Goal: Information Seeking & Learning: Learn about a topic

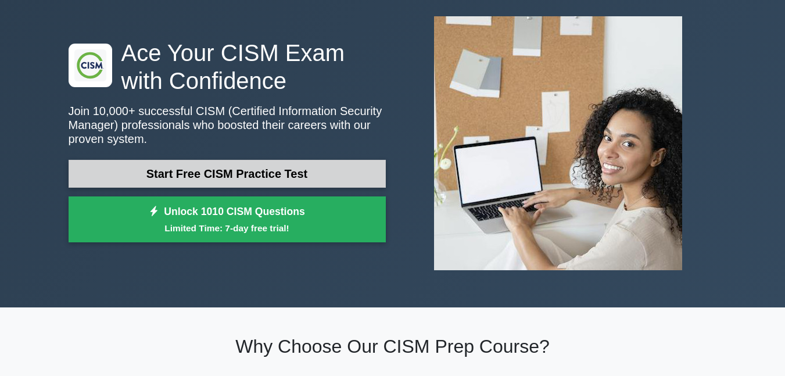
click at [263, 172] on link "Start Free CISM Practice Test" at bounding box center [227, 174] width 317 height 28
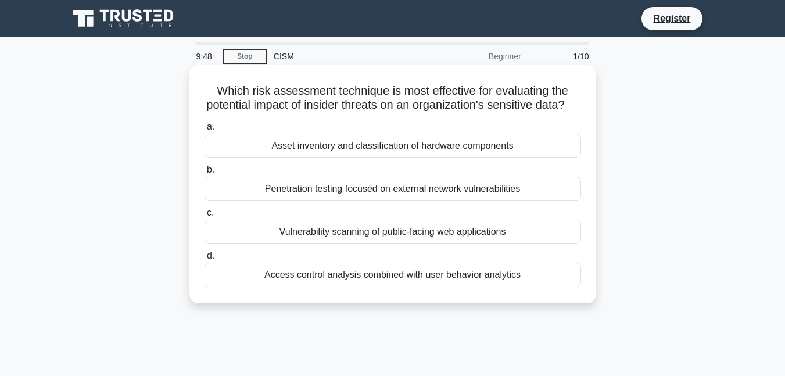
click at [456, 287] on div "Access control analysis combined with user behavior analytics" at bounding box center [392, 274] width 376 height 24
click at [204, 260] on input "d. Access control analysis combined with user behavior analytics" at bounding box center [204, 256] width 0 height 8
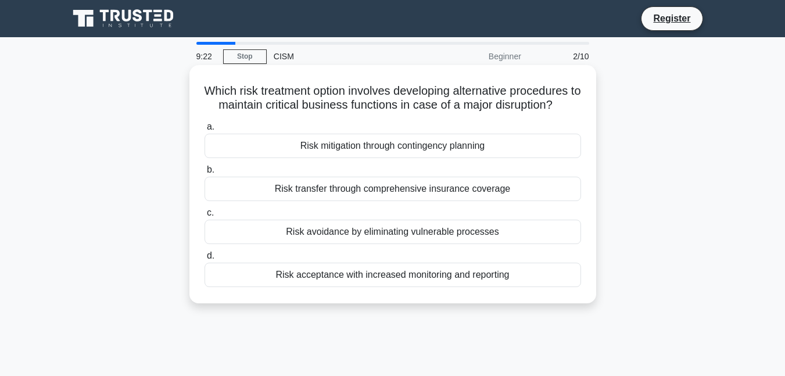
click at [391, 195] on div "Risk transfer through comprehensive insurance coverage" at bounding box center [392, 189] width 376 height 24
click at [204, 174] on input "b. Risk transfer through comprehensive insurance coverage" at bounding box center [204, 170] width 0 height 8
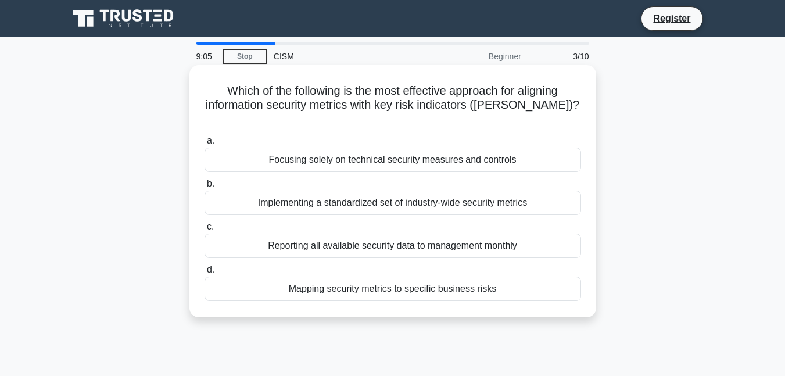
click at [368, 190] on div "Implementing a standardized set of industry-wide security metrics" at bounding box center [392, 202] width 376 height 24
click at [204, 188] on input "b. Implementing a standardized set of industry-wide security metrics" at bounding box center [204, 184] width 0 height 8
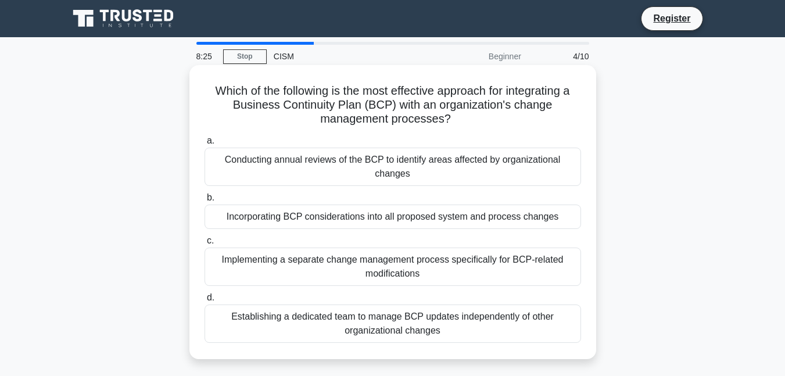
click at [489, 333] on div "Establishing a dedicated team to manage BCP updates independently of other orga…" at bounding box center [392, 323] width 376 height 38
click at [204, 301] on input "d. Establishing a dedicated team to manage BCP updates independently of other o…" at bounding box center [204, 298] width 0 height 8
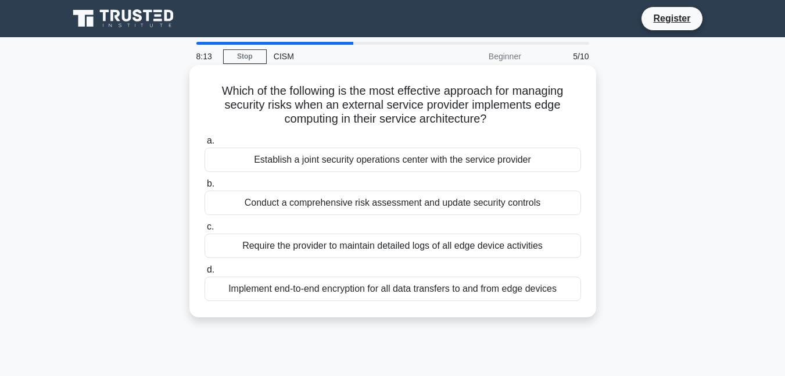
click at [358, 246] on div "Require the provider to maintain detailed logs of all edge device activities" at bounding box center [392, 245] width 376 height 24
click at [204, 231] on input "c. Require the provider to maintain detailed logs of all edge device activities" at bounding box center [204, 227] width 0 height 8
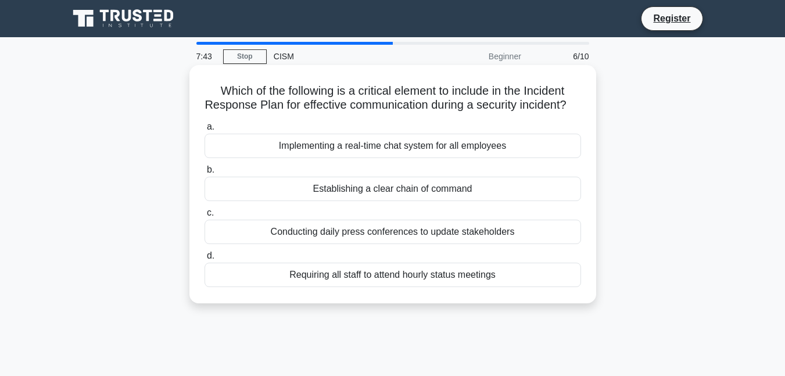
click at [422, 200] on div "Establishing a clear chain of command" at bounding box center [392, 189] width 376 height 24
click at [204, 174] on input "b. Establishing a clear chain of command" at bounding box center [204, 170] width 0 height 8
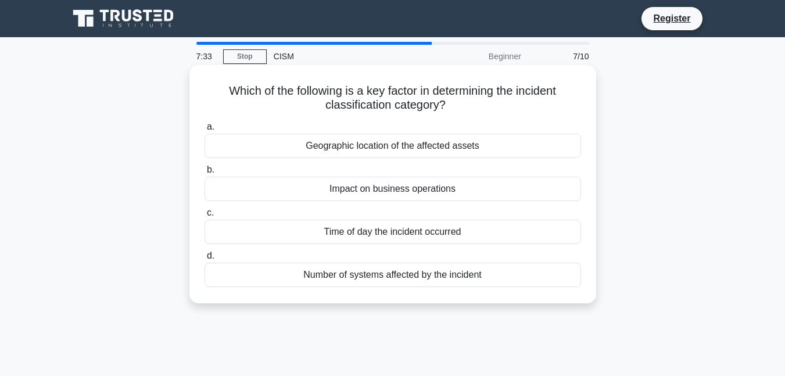
click at [372, 189] on div "Impact on business operations" at bounding box center [392, 189] width 376 height 24
click at [204, 174] on input "b. Impact on business operations" at bounding box center [204, 170] width 0 height 8
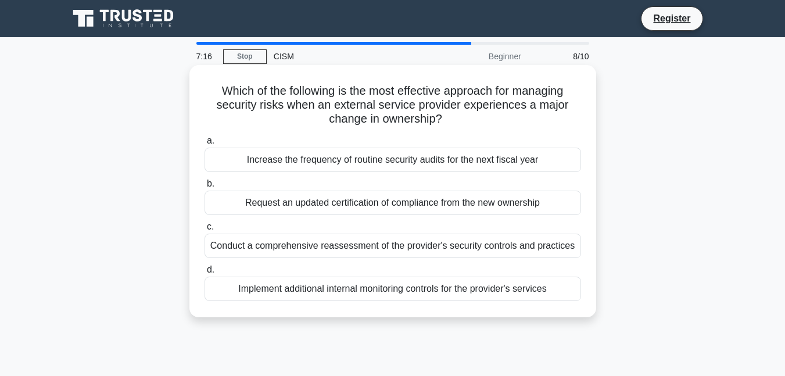
click at [341, 246] on div "Conduct a comprehensive reassessment of the provider's security controls and pr…" at bounding box center [392, 245] width 376 height 24
click at [204, 231] on input "c. Conduct a comprehensive reassessment of the provider's security controls and…" at bounding box center [204, 227] width 0 height 8
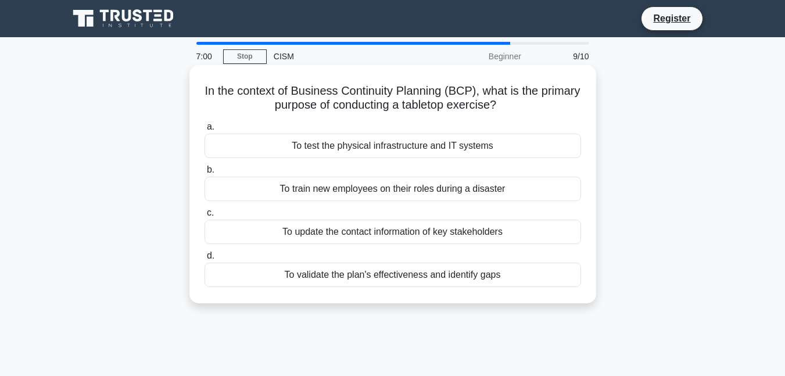
click at [455, 273] on div "To validate the plan's effectiveness and identify gaps" at bounding box center [392, 274] width 376 height 24
click at [204, 260] on input "d. To validate the plan's effectiveness and identify gaps" at bounding box center [204, 256] width 0 height 8
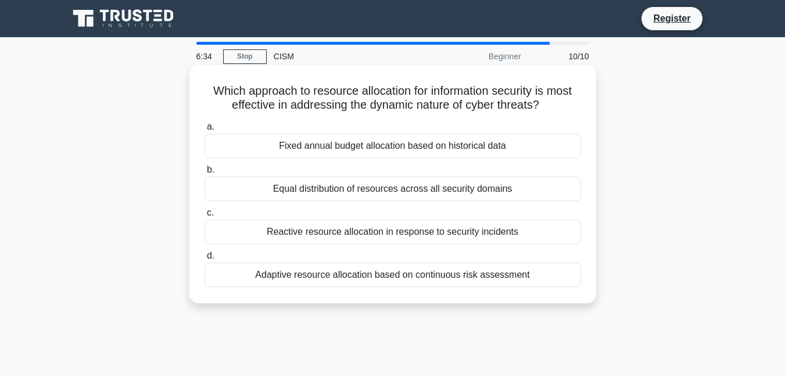
click at [437, 147] on div "Fixed annual budget allocation based on historical data" at bounding box center [392, 146] width 376 height 24
click at [204, 131] on input "a. Fixed annual budget allocation based on historical data" at bounding box center [204, 127] width 0 height 8
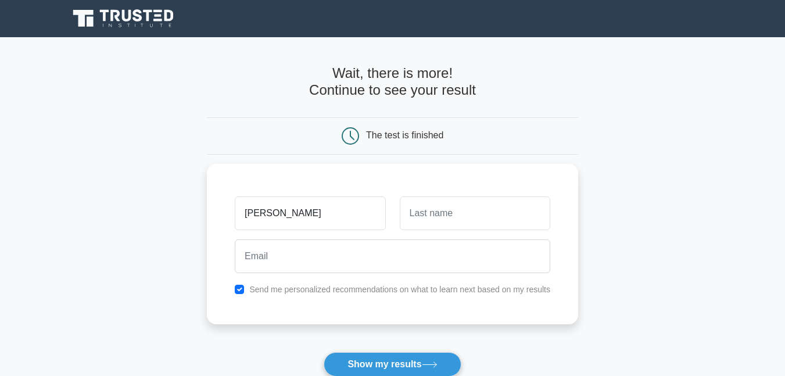
type input "John"
type input "Parker"
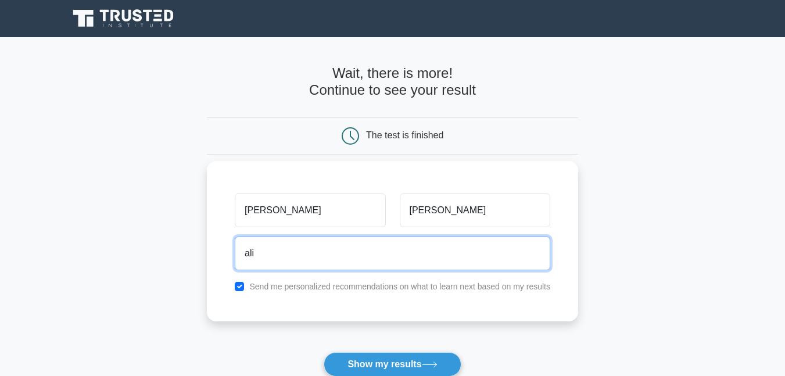
type input "ali.akmal@olpfinance.com"
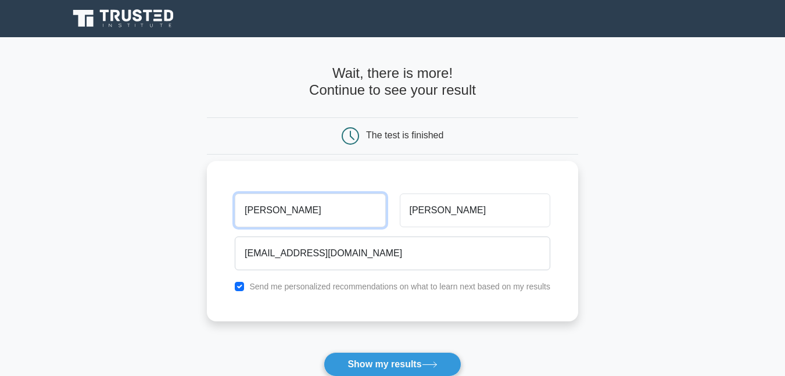
click at [282, 217] on input "[PERSON_NAME]" at bounding box center [310, 210] width 150 height 34
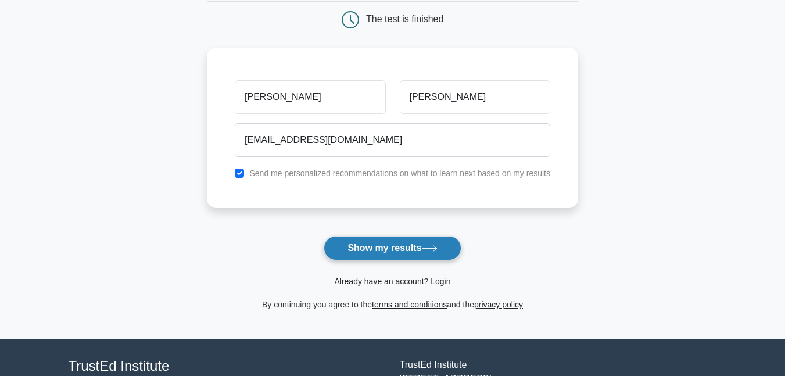
click at [398, 247] on button "Show my results" at bounding box center [391, 248] width 137 height 24
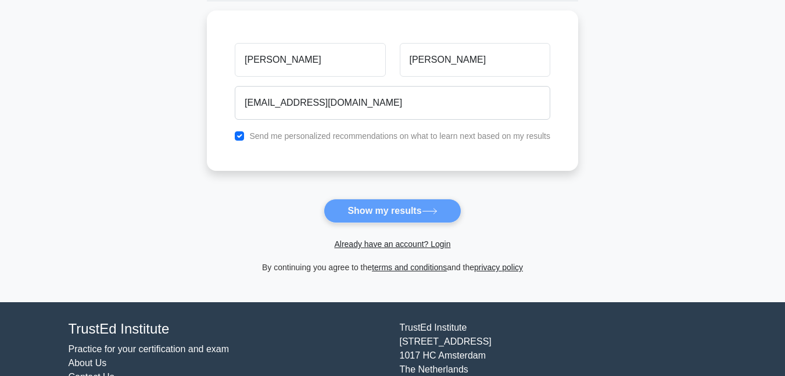
scroll to position [174, 0]
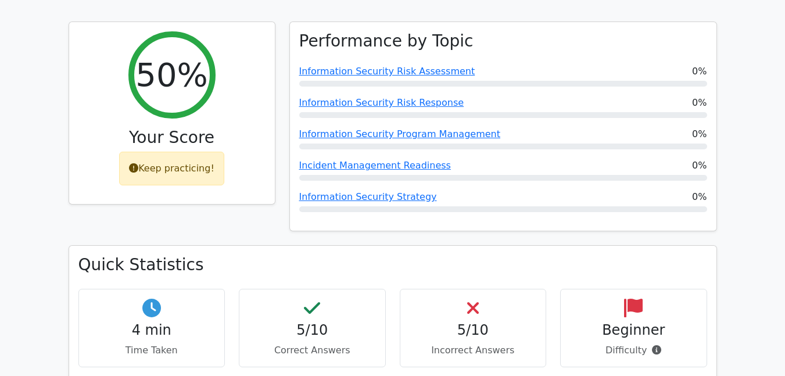
scroll to position [465, 0]
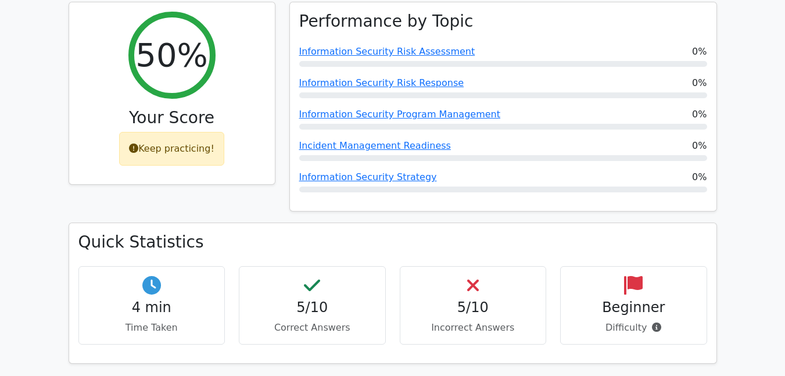
click at [627, 276] on icon at bounding box center [633, 285] width 19 height 19
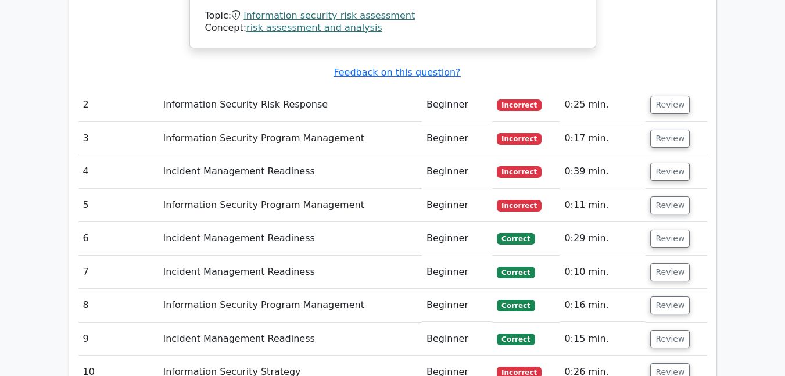
scroll to position [1510, 0]
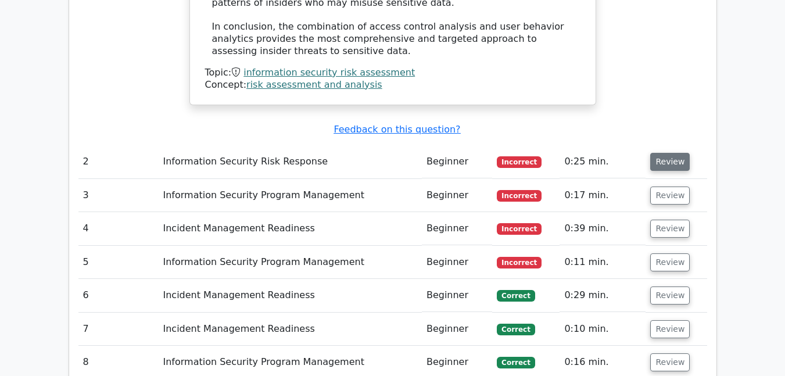
click at [675, 153] on button "Review" at bounding box center [669, 162] width 39 height 18
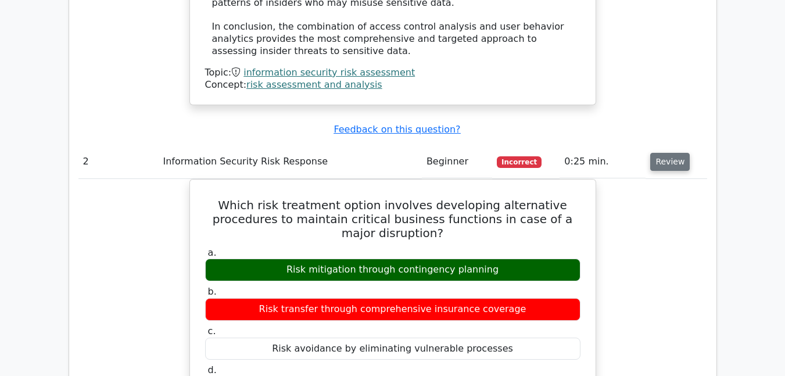
click at [657, 153] on button "Review" at bounding box center [669, 162] width 39 height 18
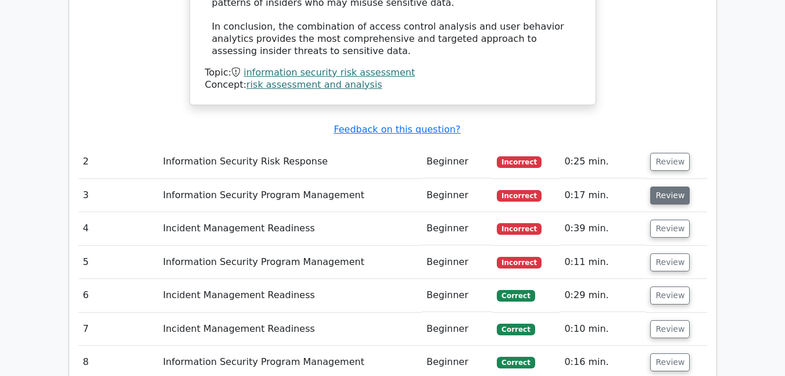
click at [660, 186] on button "Review" at bounding box center [669, 195] width 39 height 18
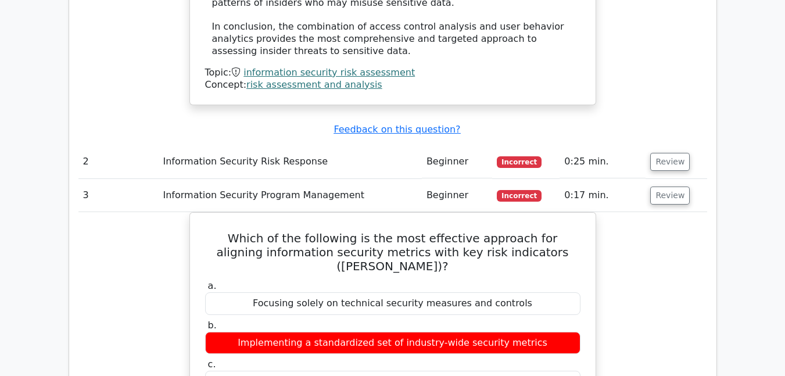
scroll to position [1568, 0]
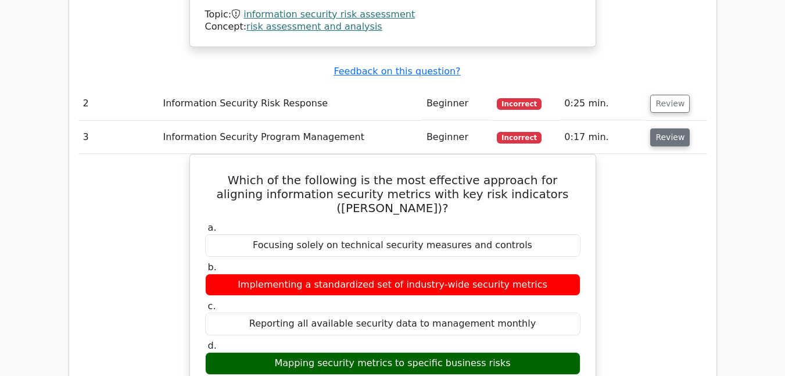
click at [674, 128] on button "Review" at bounding box center [669, 137] width 39 height 18
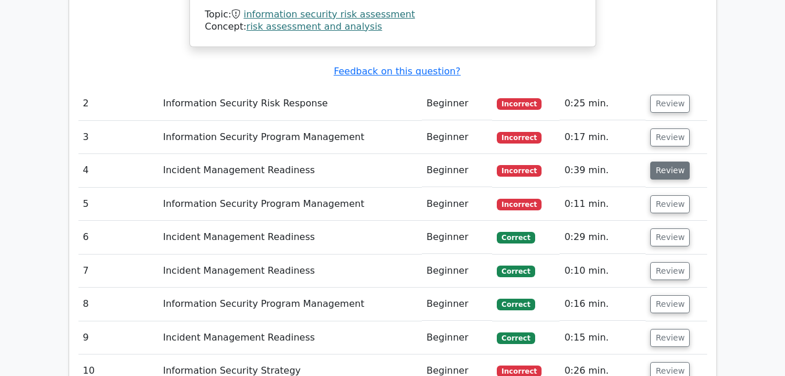
click at [657, 161] on button "Review" at bounding box center [669, 170] width 39 height 18
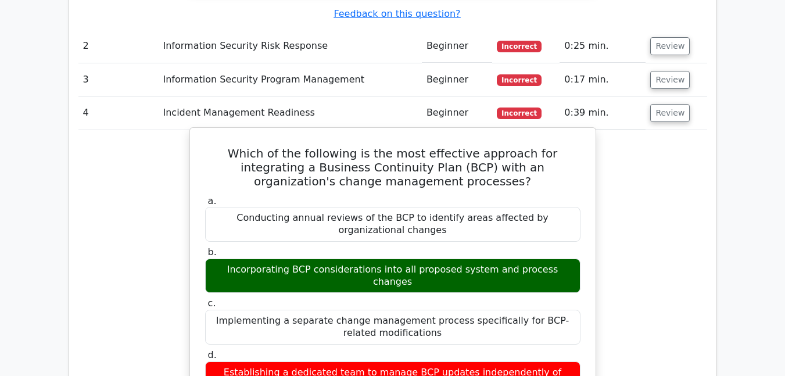
scroll to position [1626, 0]
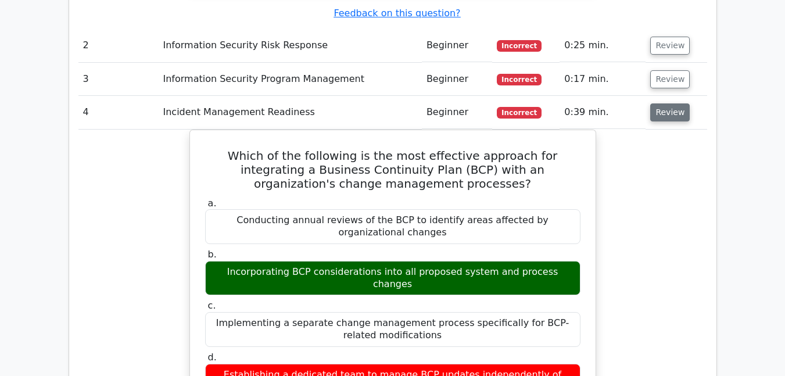
click at [659, 103] on button "Review" at bounding box center [669, 112] width 39 height 18
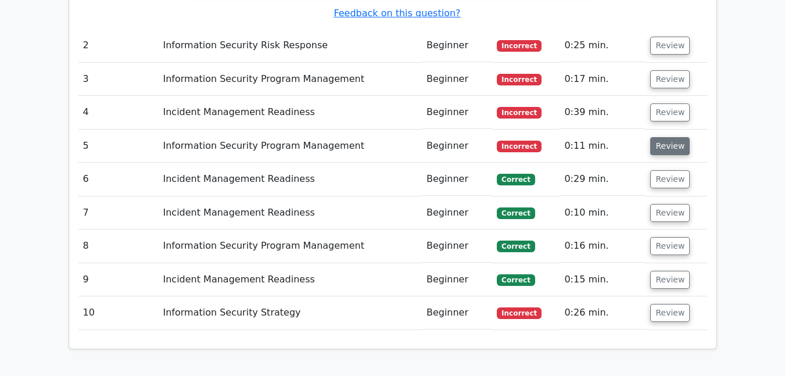
click at [660, 137] on button "Review" at bounding box center [669, 146] width 39 height 18
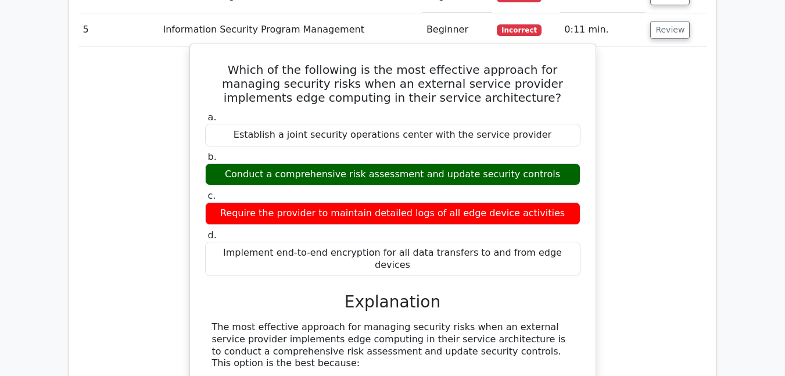
scroll to position [1684, 0]
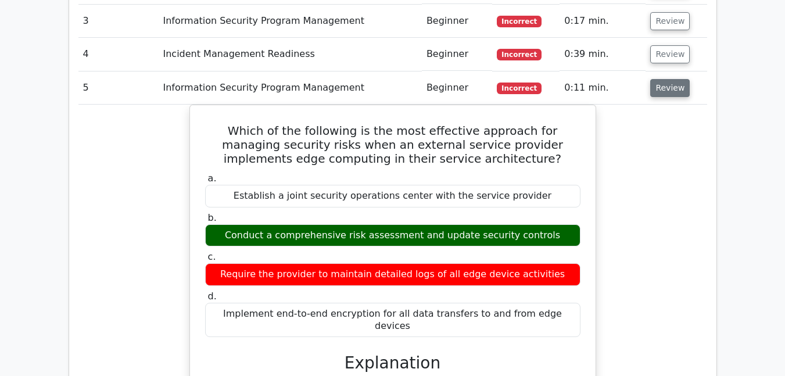
click at [665, 79] on button "Review" at bounding box center [669, 88] width 39 height 18
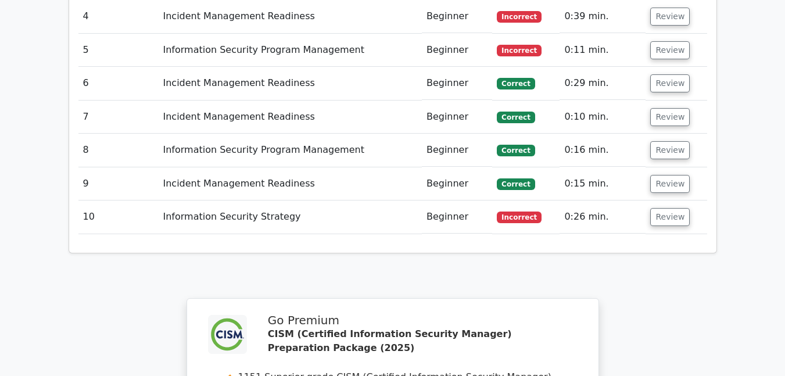
scroll to position [1742, 0]
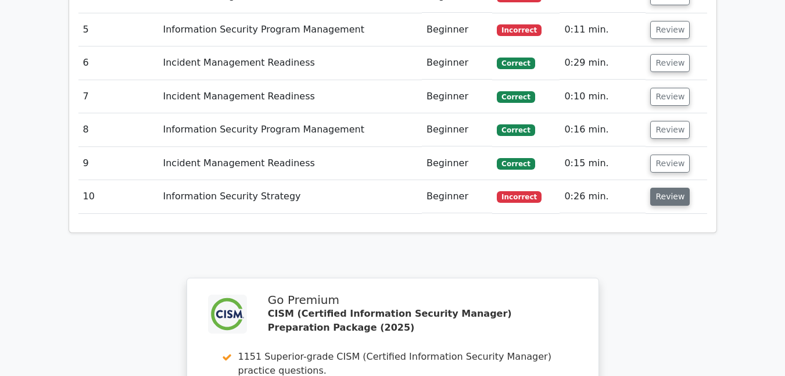
click at [650, 188] on button "Review" at bounding box center [669, 197] width 39 height 18
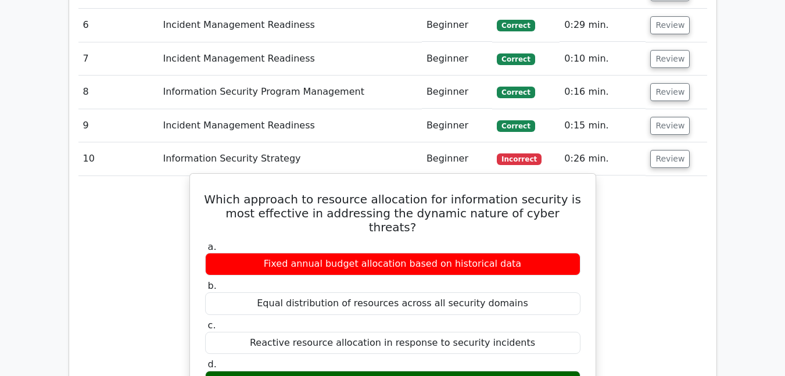
scroll to position [1800, 0]
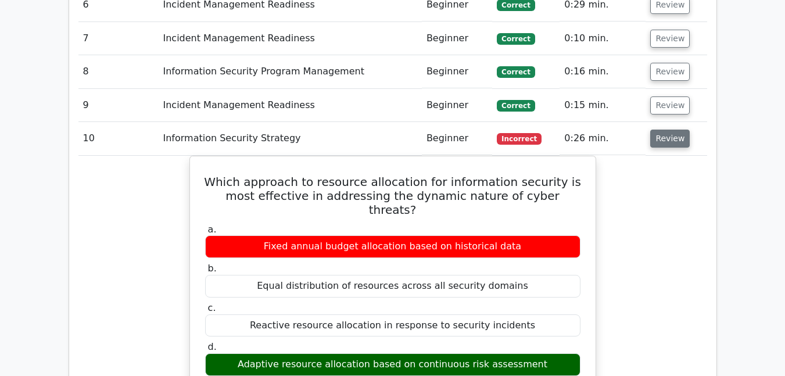
click at [675, 129] on button "Review" at bounding box center [669, 138] width 39 height 18
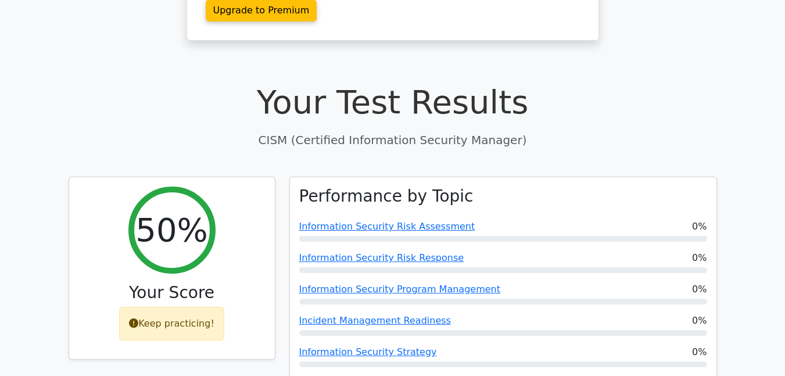
scroll to position [290, 0]
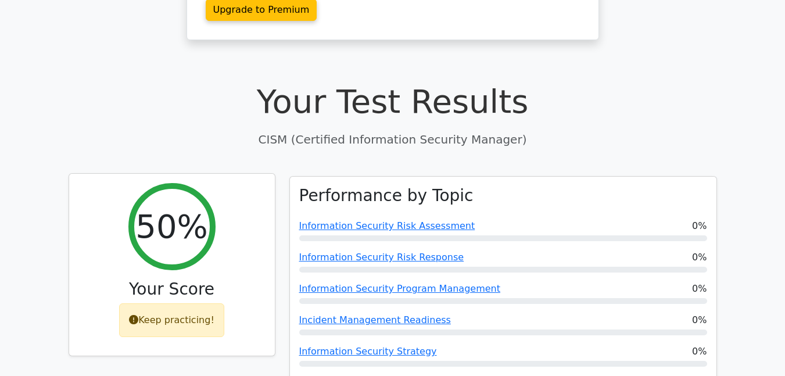
scroll to position [465, 0]
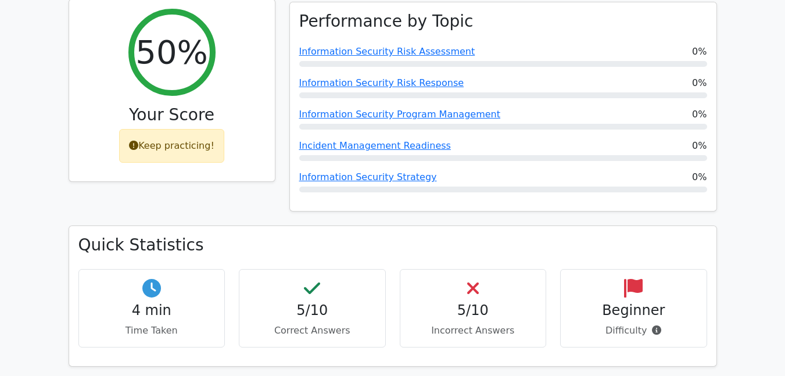
click at [160, 129] on div "Keep practicing!" at bounding box center [171, 146] width 105 height 34
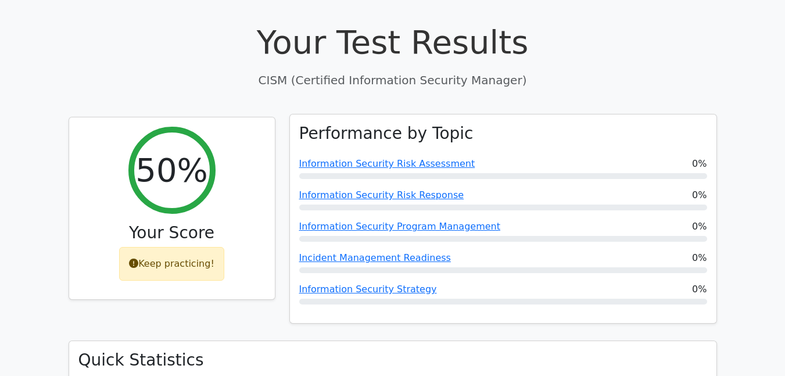
scroll to position [348, 0]
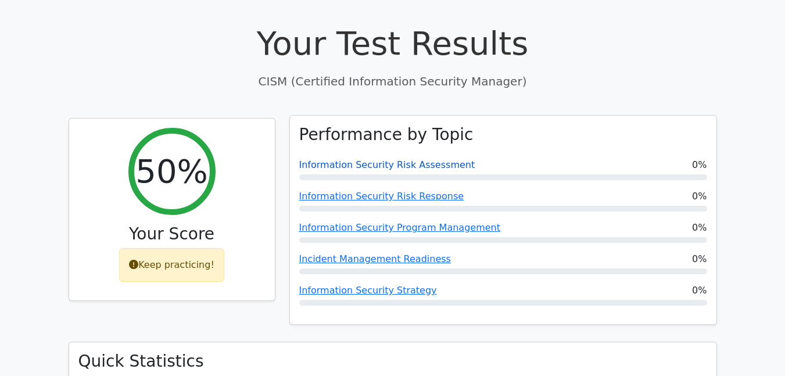
click at [420, 159] on link "Information Security Risk Assessment" at bounding box center [387, 164] width 176 height 11
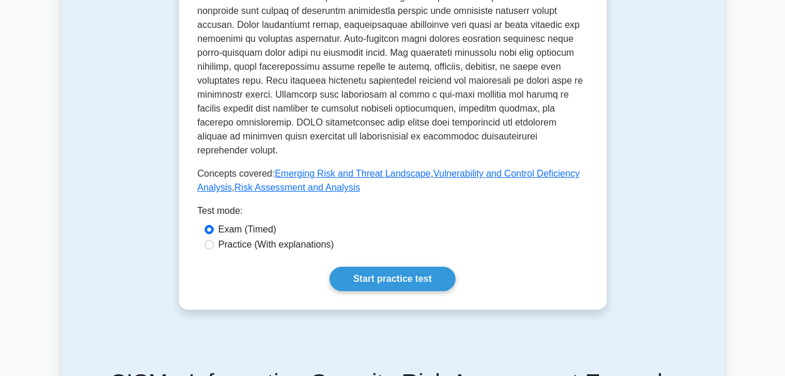
scroll to position [581, 0]
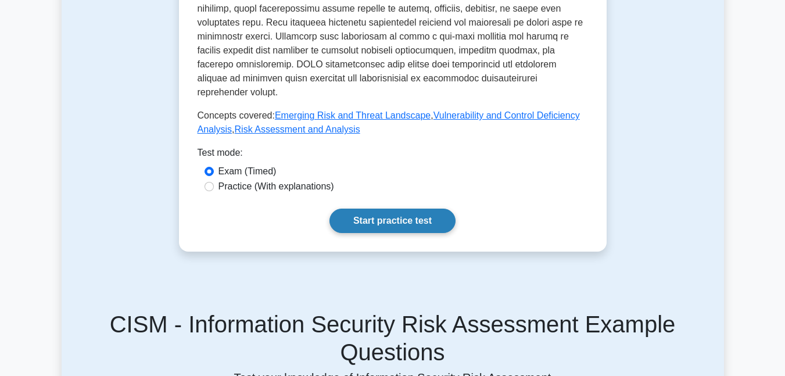
click at [384, 208] on link "Start practice test" at bounding box center [392, 220] width 126 height 24
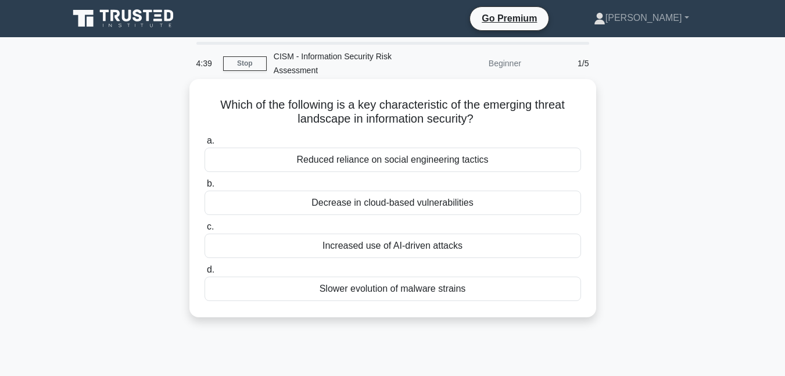
click at [370, 247] on div "Increased use of AI-driven attacks" at bounding box center [392, 245] width 376 height 24
click at [204, 231] on input "c. Increased use of AI-driven attacks" at bounding box center [204, 227] width 0 height 8
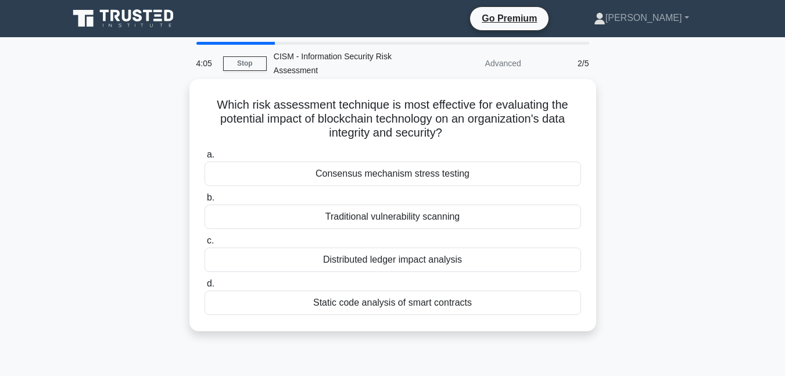
click at [368, 305] on div "Static code analysis of smart contracts" at bounding box center [392, 302] width 376 height 24
click at [204, 287] on input "d. Static code analysis of smart contracts" at bounding box center [204, 284] width 0 height 8
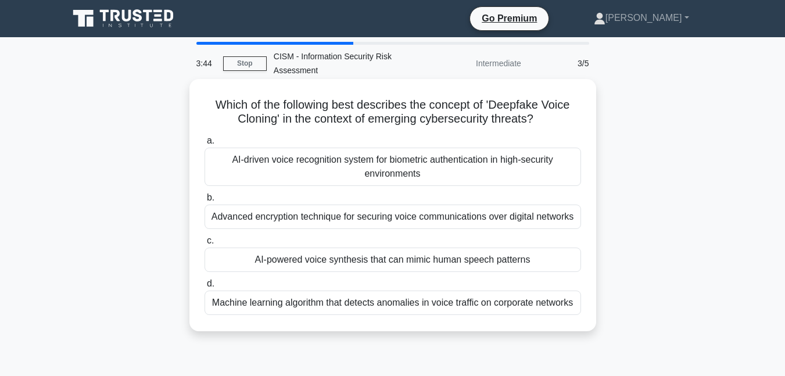
click at [394, 257] on div "AI-powered voice synthesis that can mimic human speech patterns" at bounding box center [392, 259] width 376 height 24
click at [204, 244] on input "c. AI-powered voice synthesis that can mimic human speech patterns" at bounding box center [204, 241] width 0 height 8
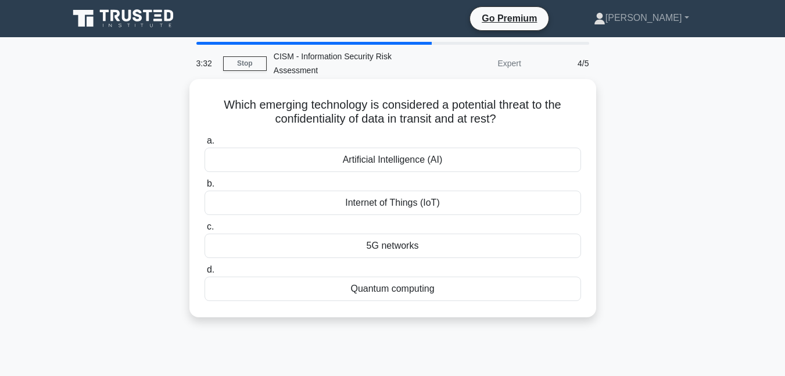
click at [404, 203] on div "Internet of Things (IoT)" at bounding box center [392, 202] width 376 height 24
click at [204, 188] on input "b. Internet of Things (IoT)" at bounding box center [204, 184] width 0 height 8
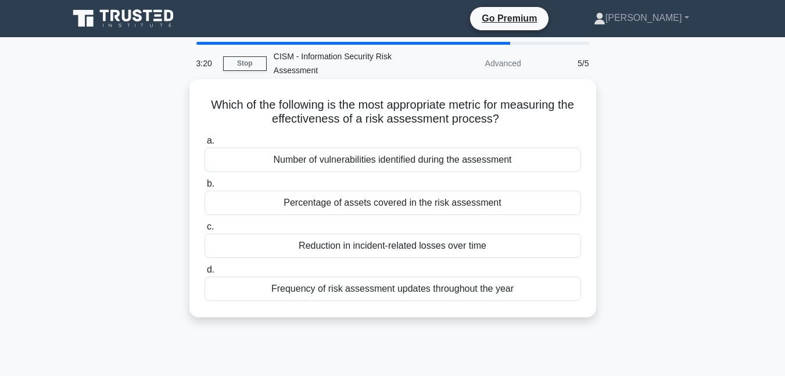
click at [368, 296] on div "Frequency of risk assessment updates throughout the year" at bounding box center [392, 288] width 376 height 24
click at [363, 283] on div "Frequency of risk assessment updates throughout the year" at bounding box center [392, 288] width 376 height 24
click at [204, 274] on input "d. Frequency of risk assessment updates throughout the year" at bounding box center [204, 270] width 0 height 8
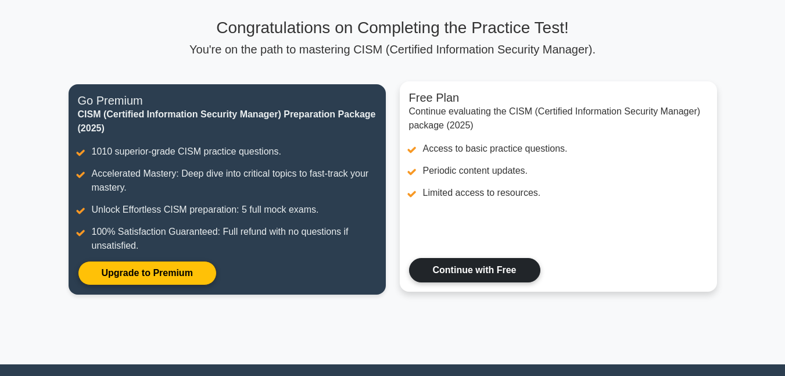
scroll to position [75, 0]
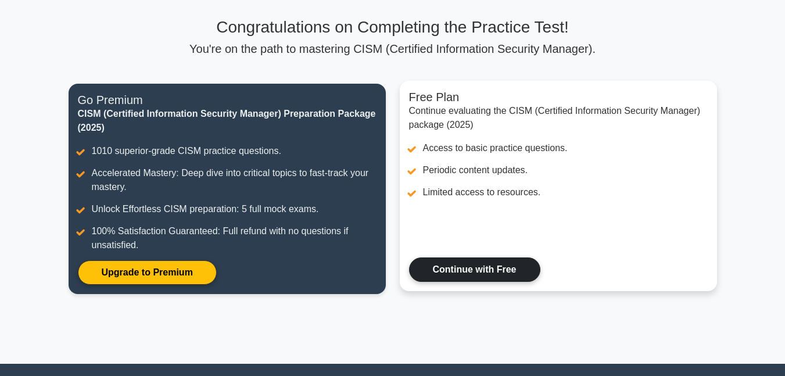
click at [487, 267] on link "Continue with Free" at bounding box center [474, 269] width 131 height 24
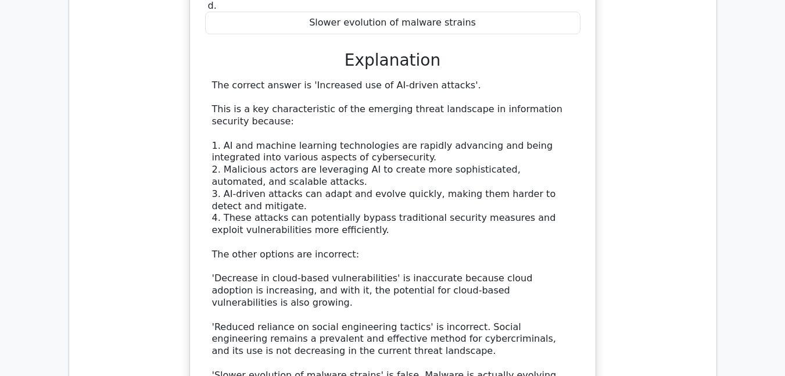
scroll to position [1278, 0]
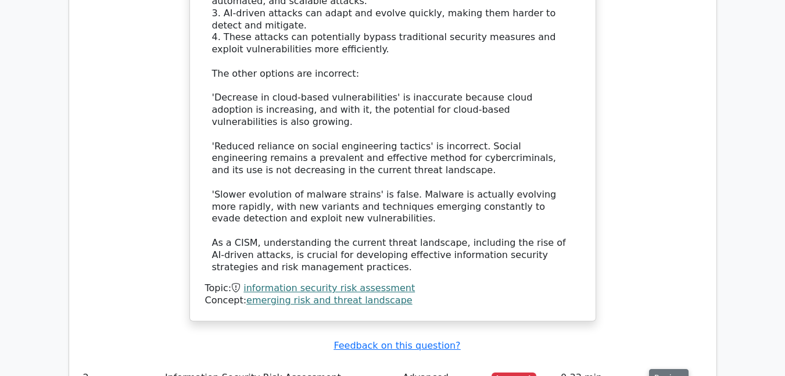
click at [669, 369] on button "Review" at bounding box center [668, 378] width 39 height 18
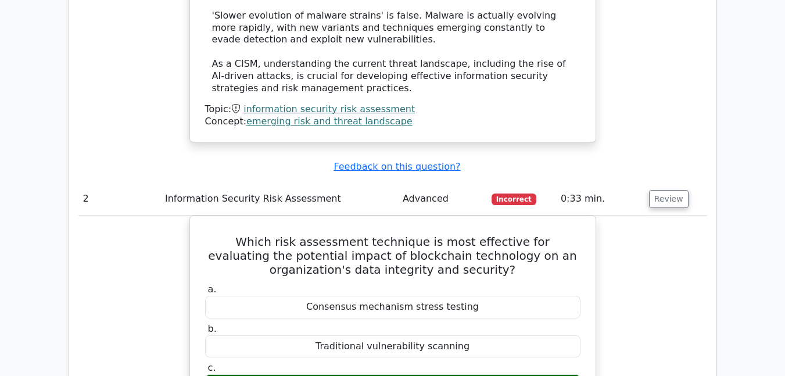
scroll to position [1452, 0]
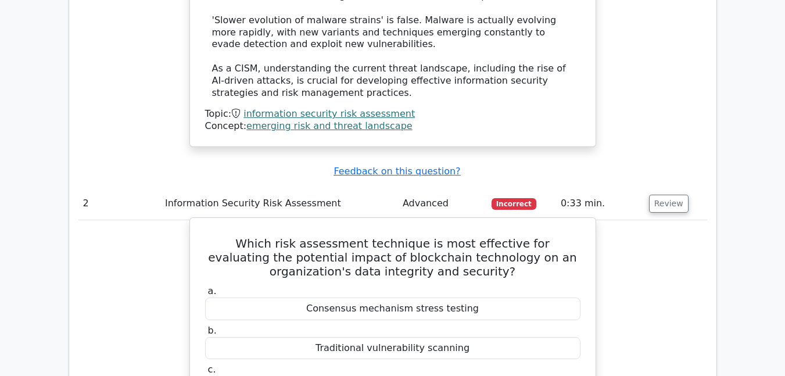
click at [296, 297] on div "Consensus mechanism stress testing" at bounding box center [392, 308] width 375 height 23
click at [316, 364] on label "c. Distributed ledger impact analysis" at bounding box center [392, 381] width 375 height 35
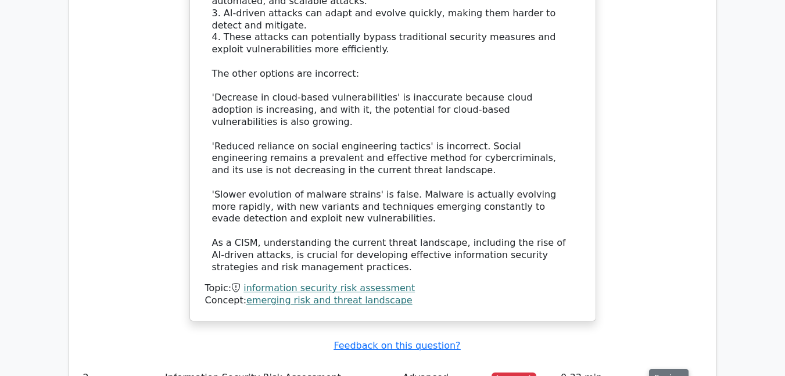
click at [671, 369] on button "Review" at bounding box center [668, 378] width 39 height 18
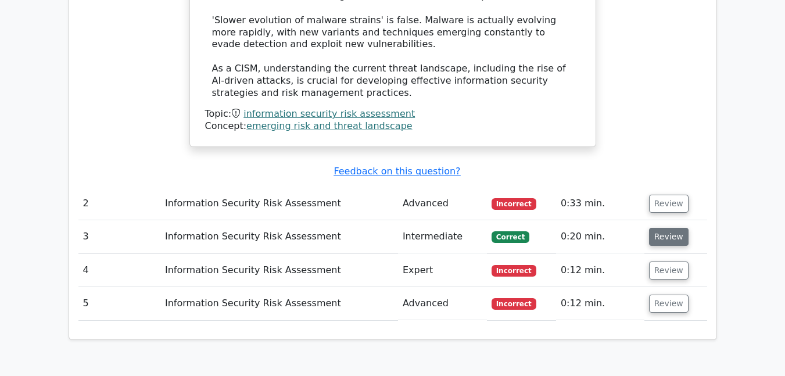
click at [664, 228] on button "Review" at bounding box center [668, 237] width 39 height 18
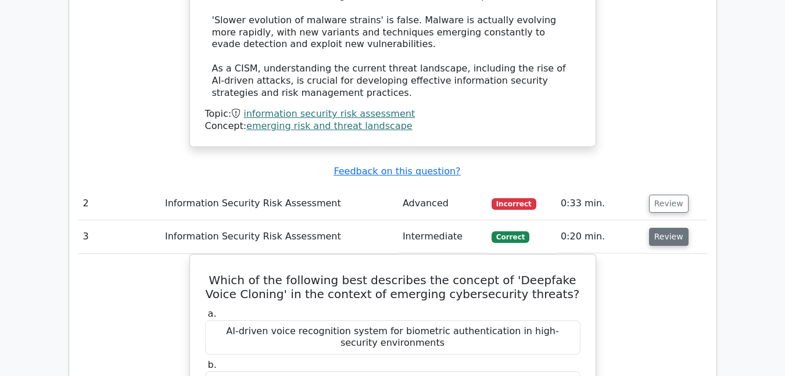
click at [664, 228] on button "Review" at bounding box center [668, 237] width 39 height 18
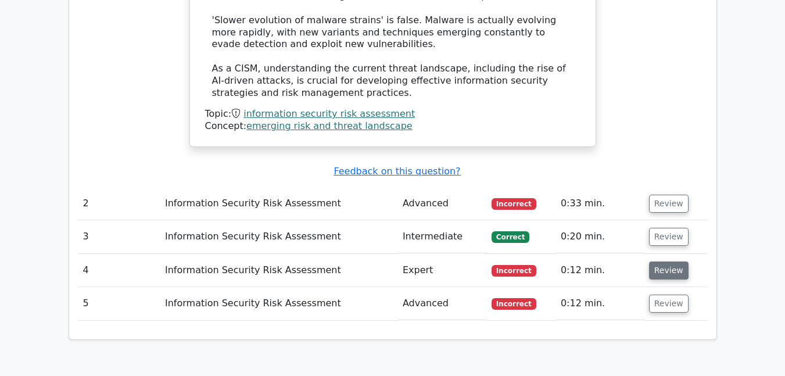
click at [649, 261] on button "Review" at bounding box center [668, 270] width 39 height 18
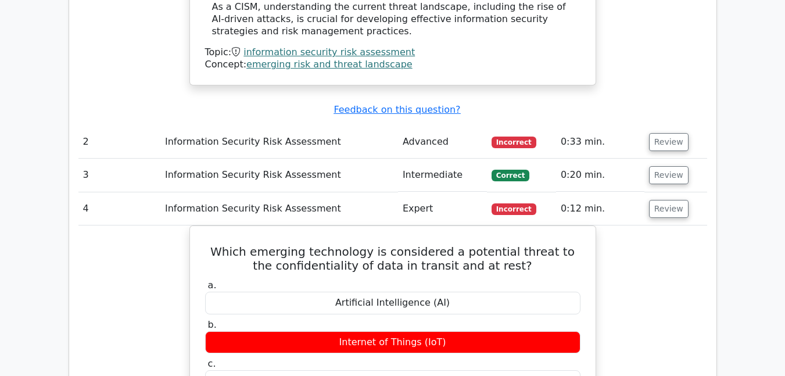
scroll to position [1510, 0]
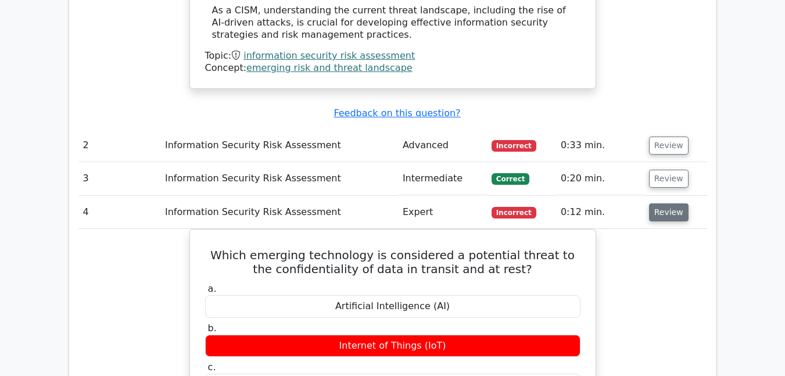
click at [661, 203] on button "Review" at bounding box center [668, 212] width 39 height 18
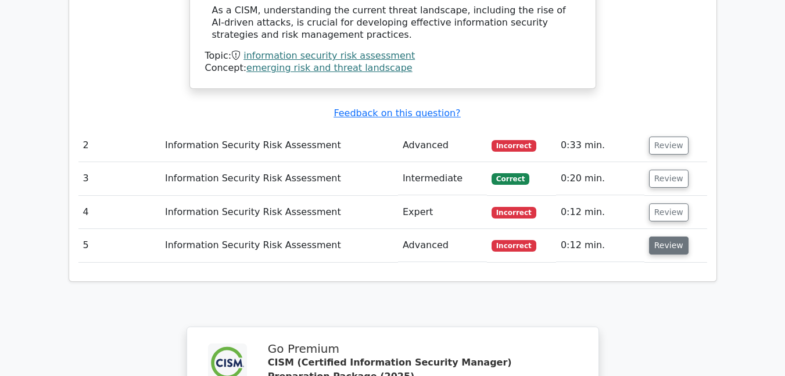
click at [653, 236] on button "Review" at bounding box center [668, 245] width 39 height 18
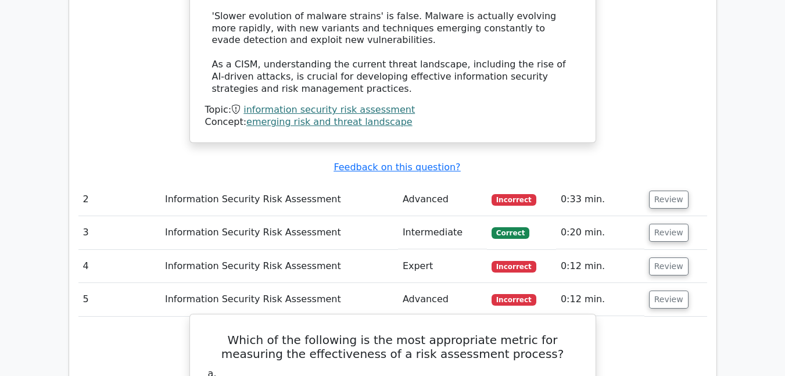
scroll to position [1452, 0]
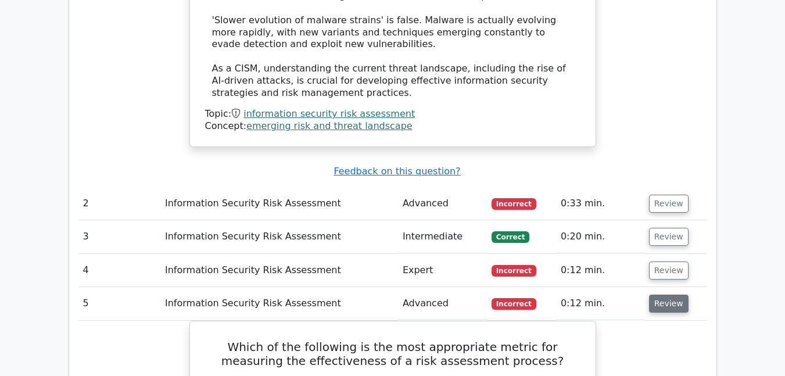
click at [652, 294] on button "Review" at bounding box center [668, 303] width 39 height 18
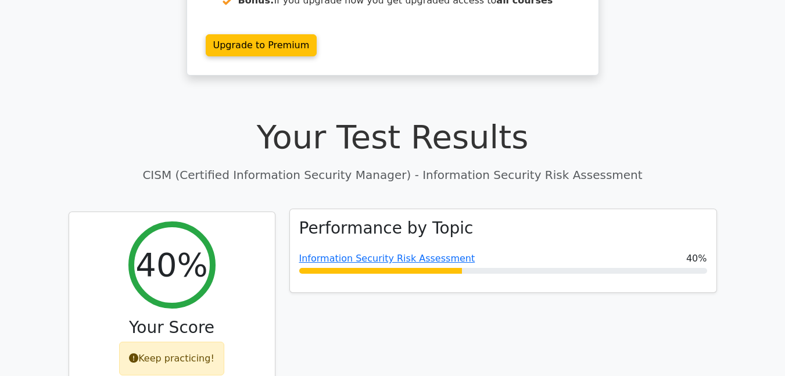
scroll to position [232, 0]
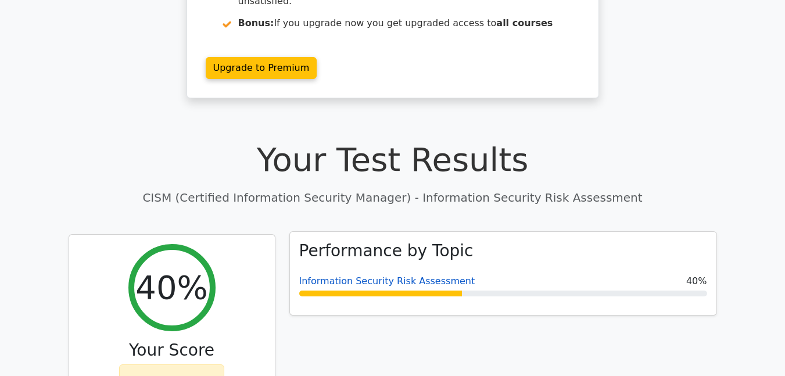
click at [400, 275] on link "Information Security Risk Assessment" at bounding box center [387, 280] width 176 height 11
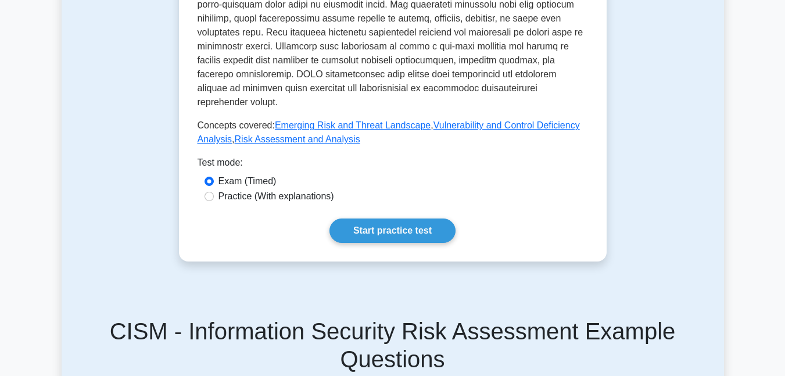
scroll to position [639, 0]
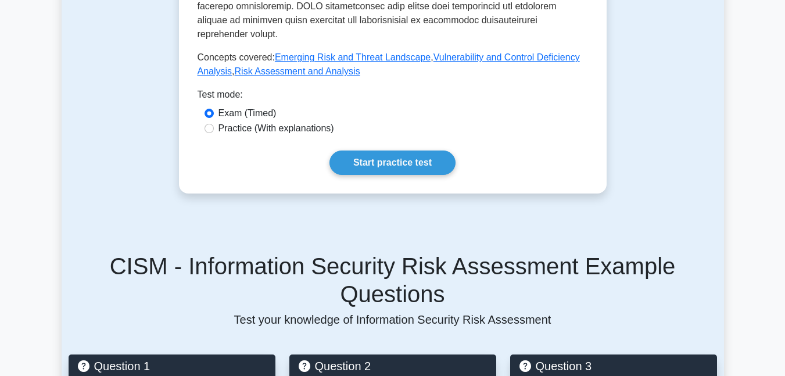
click at [396, 150] on link "Start practice test" at bounding box center [392, 162] width 126 height 24
click at [399, 150] on link "Start practice test" at bounding box center [392, 162] width 126 height 24
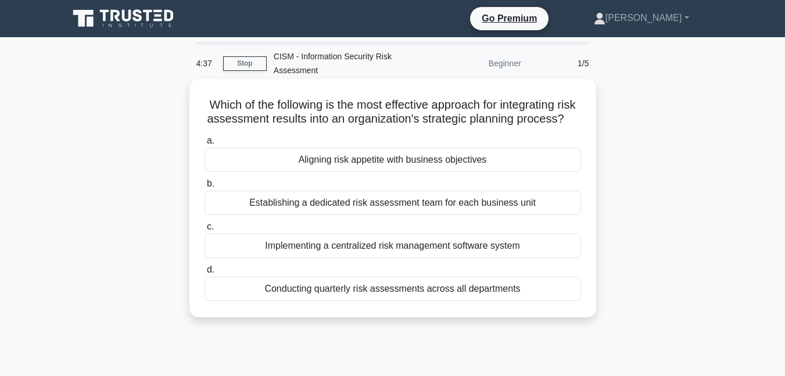
click at [409, 172] on div "Aligning risk appetite with business objectives" at bounding box center [392, 160] width 376 height 24
click at [204, 145] on input "a. Aligning risk appetite with business objectives" at bounding box center [204, 141] width 0 height 8
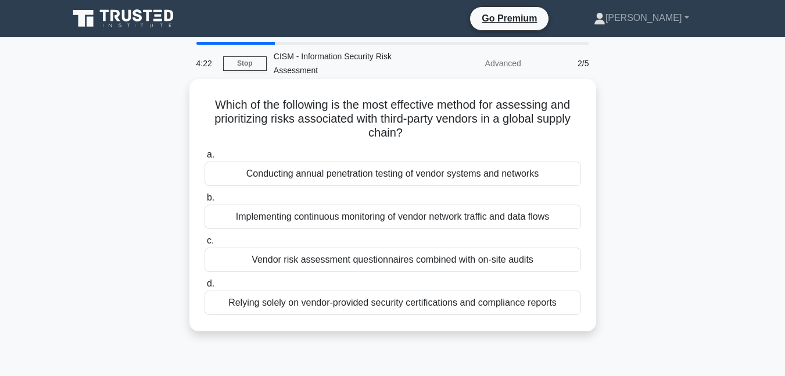
click at [326, 258] on div "Vendor risk assessment questionnaires combined with on-site audits" at bounding box center [392, 259] width 376 height 24
click at [204, 244] on input "c. Vendor risk assessment questionnaires combined with on-site audits" at bounding box center [204, 241] width 0 height 8
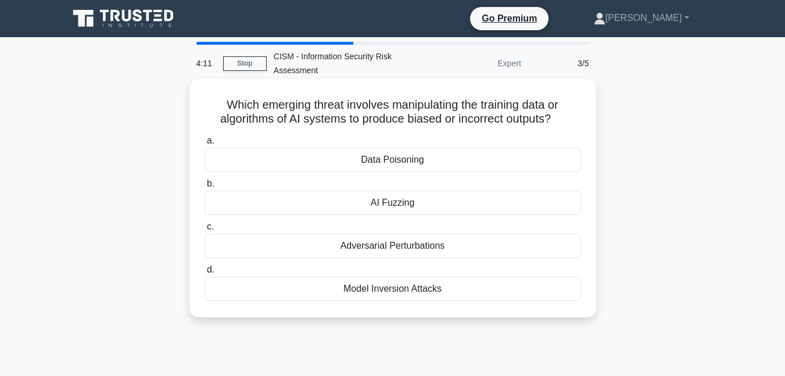
click at [402, 208] on div "AI Fuzzing" at bounding box center [392, 202] width 376 height 24
click at [204, 188] on input "b. AI Fuzzing" at bounding box center [204, 184] width 0 height 8
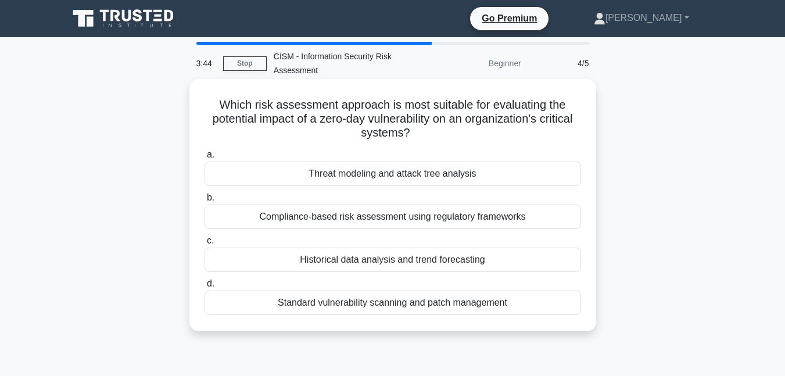
click at [405, 263] on div "Historical data analysis and trend forecasting" at bounding box center [392, 259] width 376 height 24
click at [204, 244] on input "c. Historical data analysis and trend forecasting" at bounding box center [204, 241] width 0 height 8
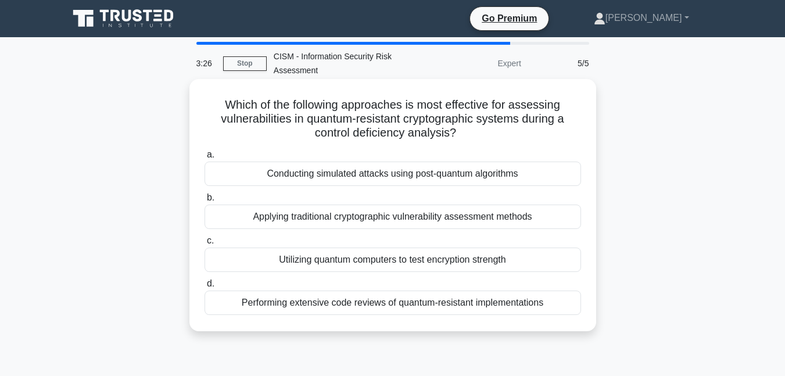
click at [427, 305] on div "Performing extensive code reviews of quantum-resistant implementations" at bounding box center [392, 302] width 376 height 24
click at [204, 287] on input "d. Performing extensive code reviews of quantum-resistant implementations" at bounding box center [204, 284] width 0 height 8
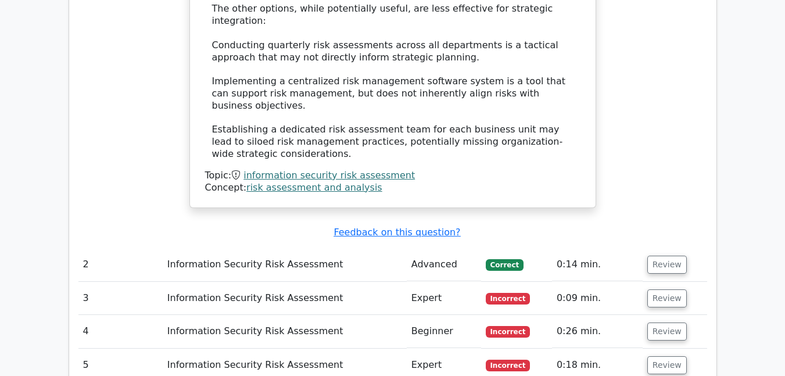
scroll to position [1336, 0]
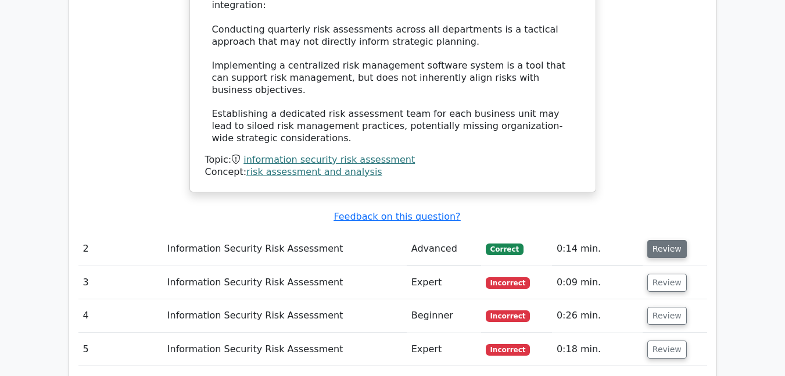
click at [667, 240] on button "Review" at bounding box center [666, 249] width 39 height 18
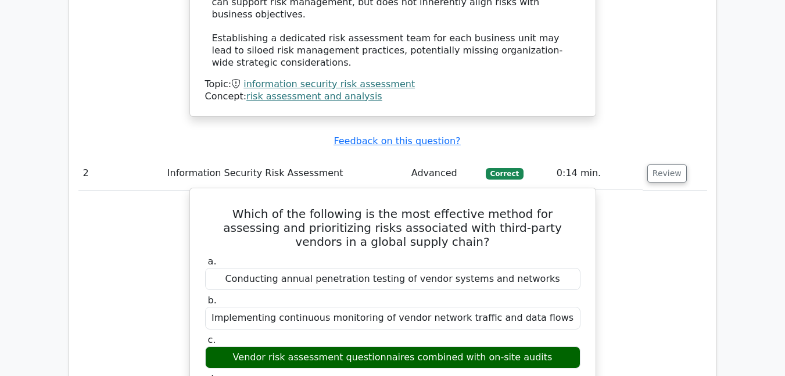
scroll to position [1394, 0]
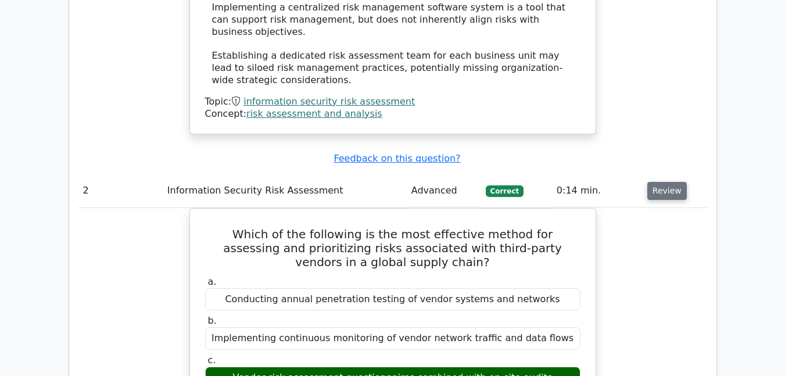
click at [660, 182] on button "Review" at bounding box center [666, 191] width 39 height 18
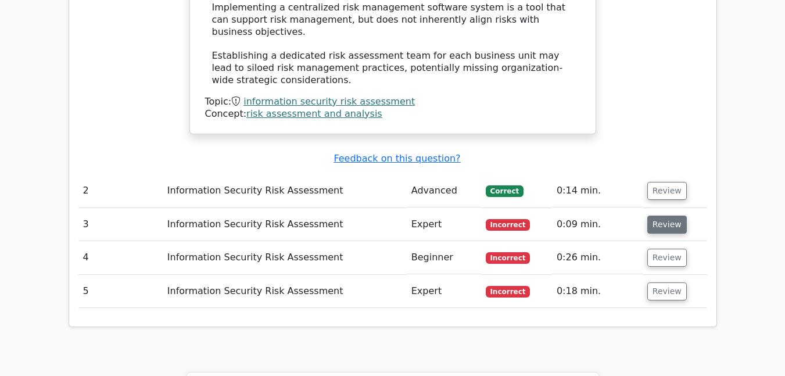
click at [662, 215] on button "Review" at bounding box center [666, 224] width 39 height 18
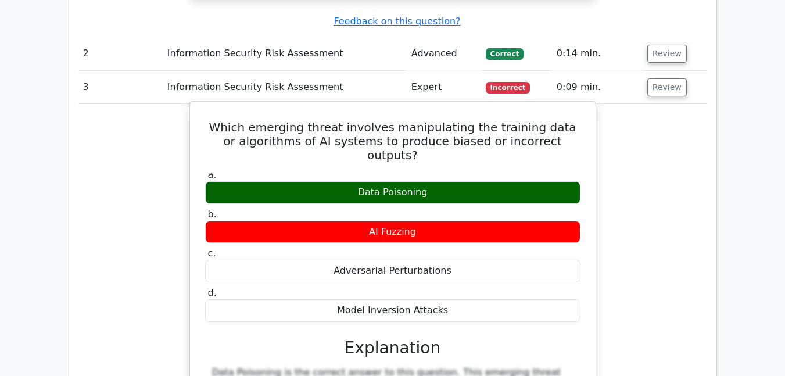
scroll to position [1510, 0]
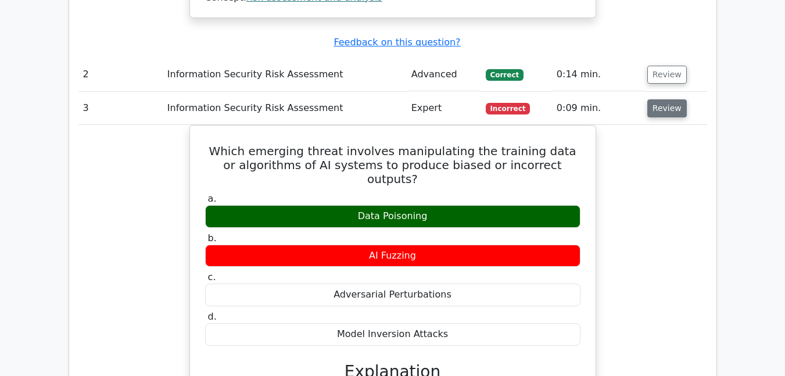
click at [666, 99] on button "Review" at bounding box center [666, 108] width 39 height 18
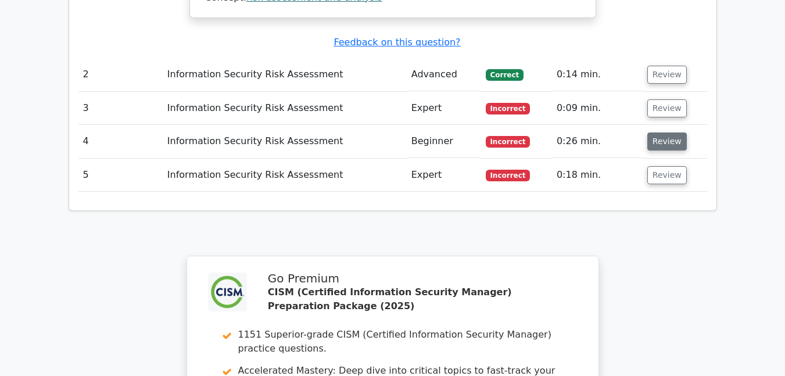
click at [659, 132] on button "Review" at bounding box center [666, 141] width 39 height 18
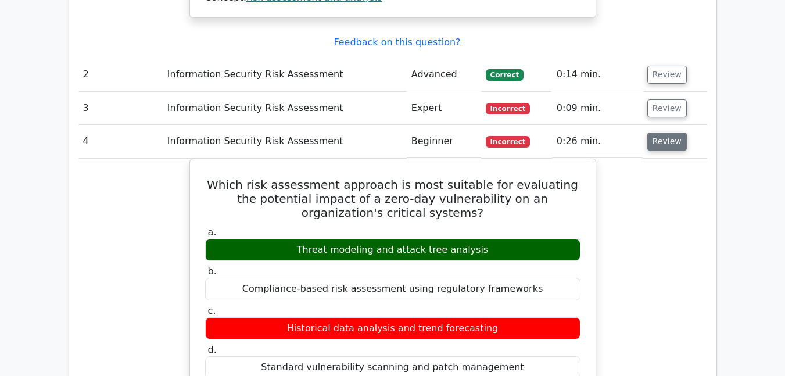
click at [661, 132] on button "Review" at bounding box center [666, 141] width 39 height 18
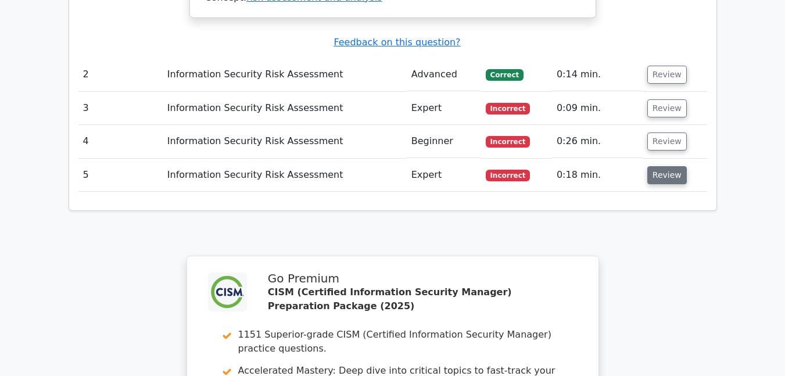
click at [658, 166] on button "Review" at bounding box center [666, 175] width 39 height 18
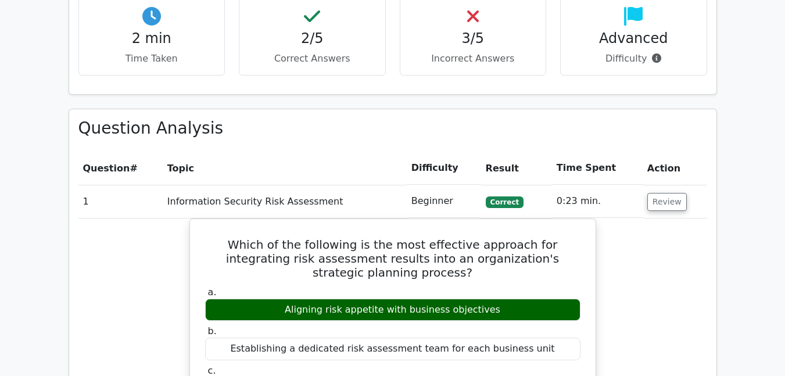
scroll to position [406, 0]
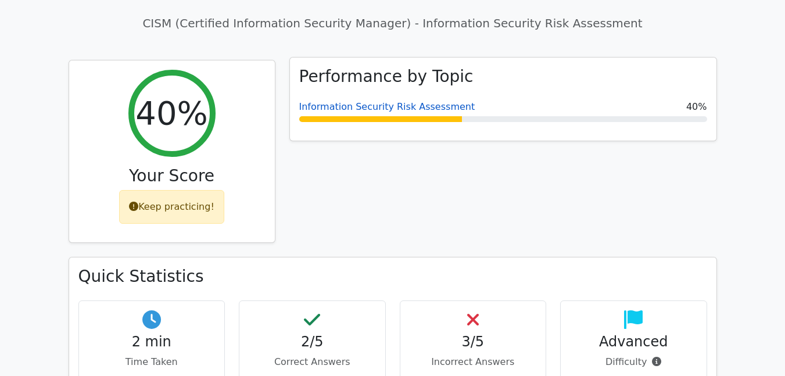
click at [402, 101] on link "Information Security Risk Assessment" at bounding box center [387, 106] width 176 height 11
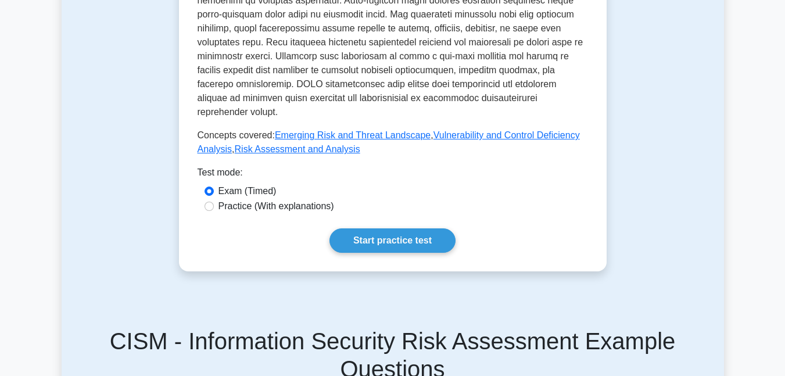
scroll to position [639, 0]
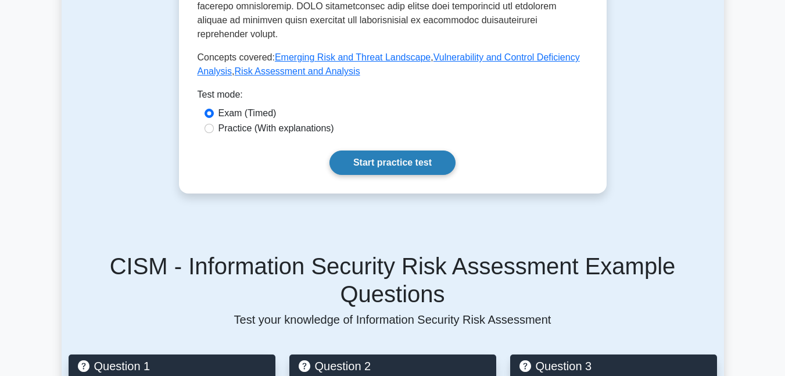
click at [371, 152] on link "Start practice test" at bounding box center [392, 162] width 126 height 24
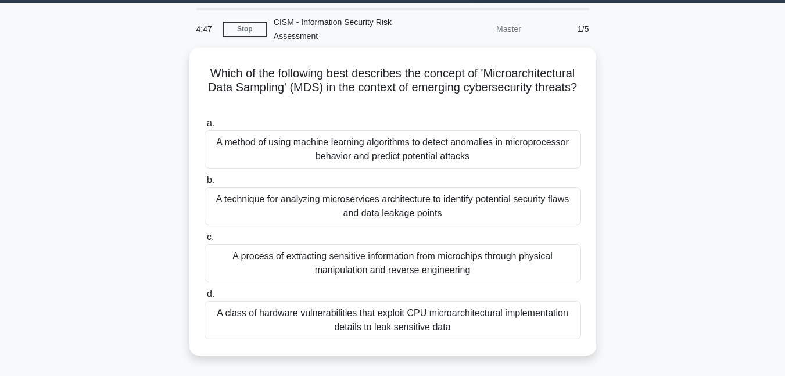
scroll to position [19, 0]
